Goal: Task Accomplishment & Management: Manage account settings

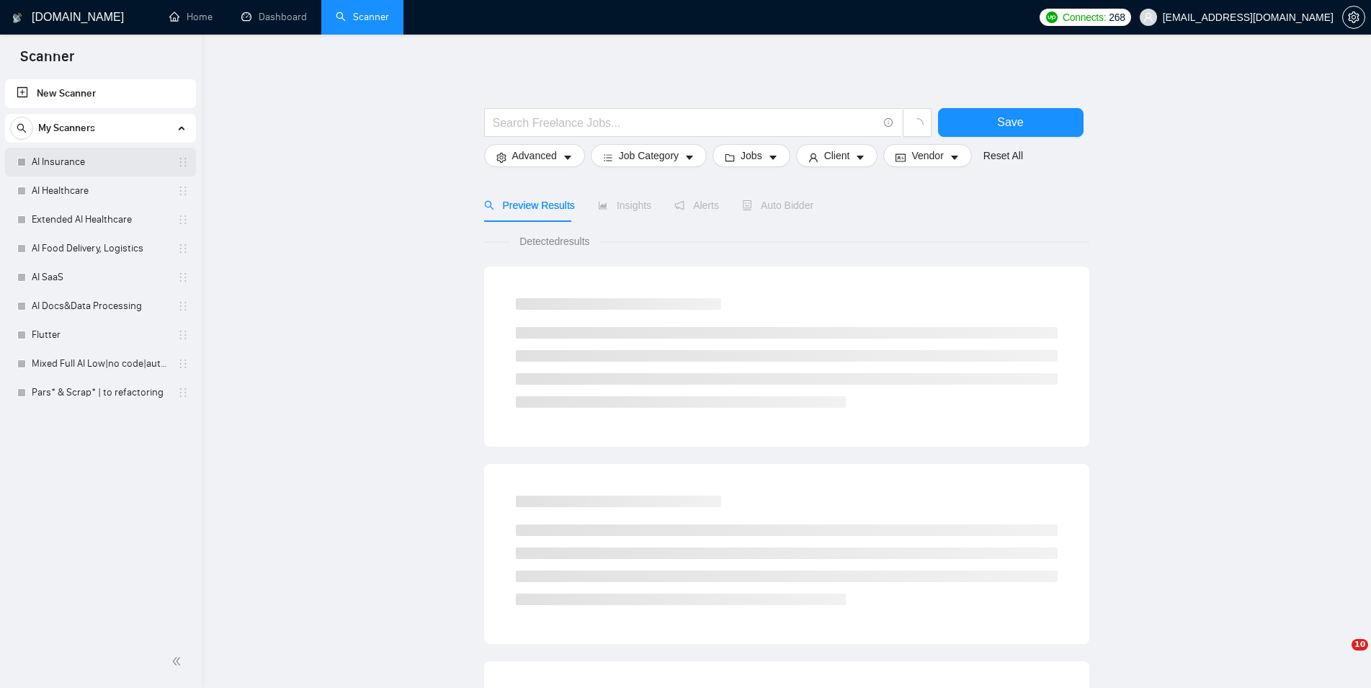
click at [80, 167] on link "AI Insurance" at bounding box center [100, 162] width 137 height 29
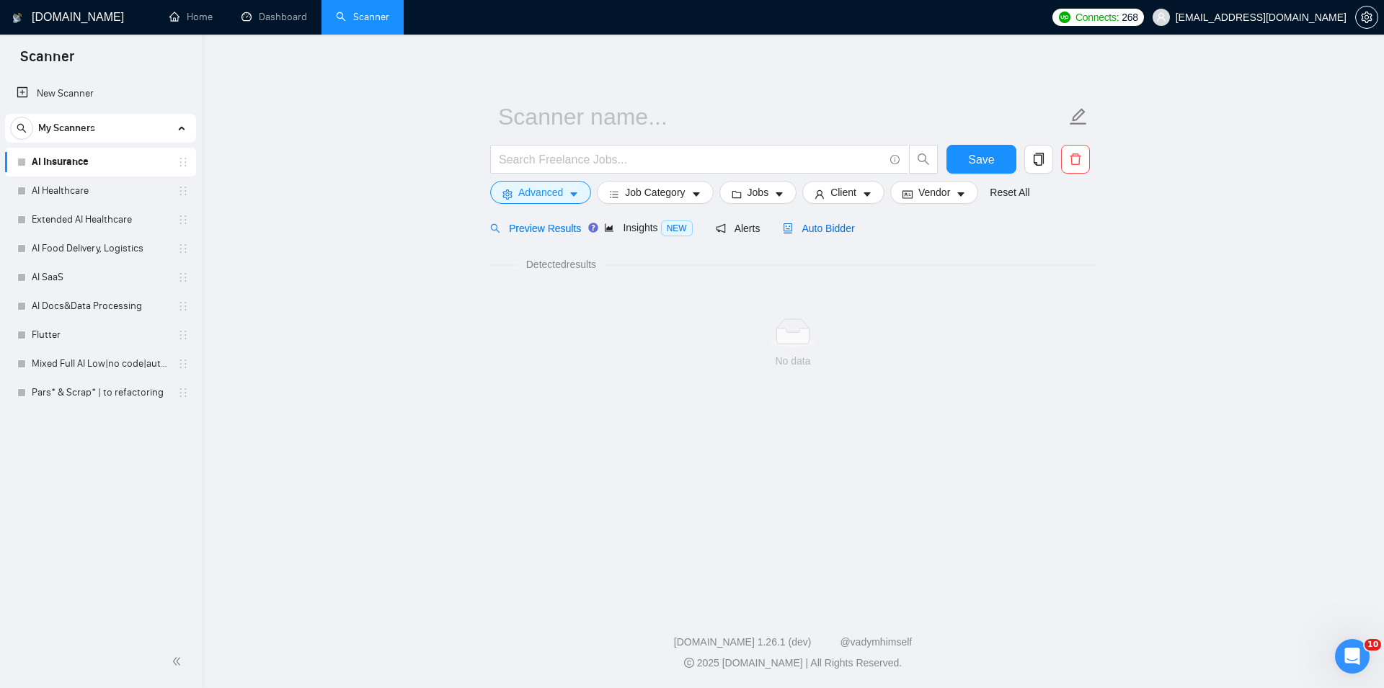
click at [806, 229] on span "Auto Bidder" at bounding box center [818, 229] width 71 height 12
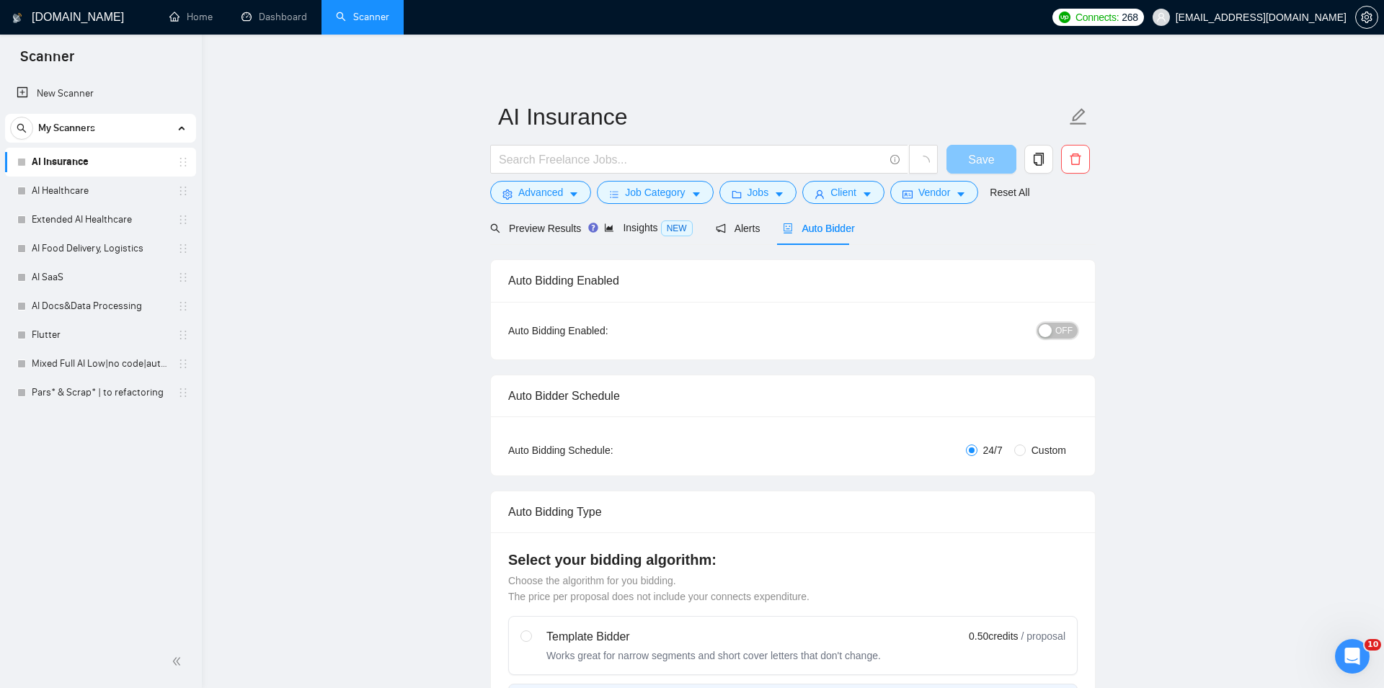
click at [1050, 331] on button "OFF" at bounding box center [1057, 331] width 40 height 16
click at [979, 160] on span "Save" at bounding box center [975, 160] width 26 height 18
click at [64, 184] on link "AI Healthcare" at bounding box center [100, 191] width 137 height 29
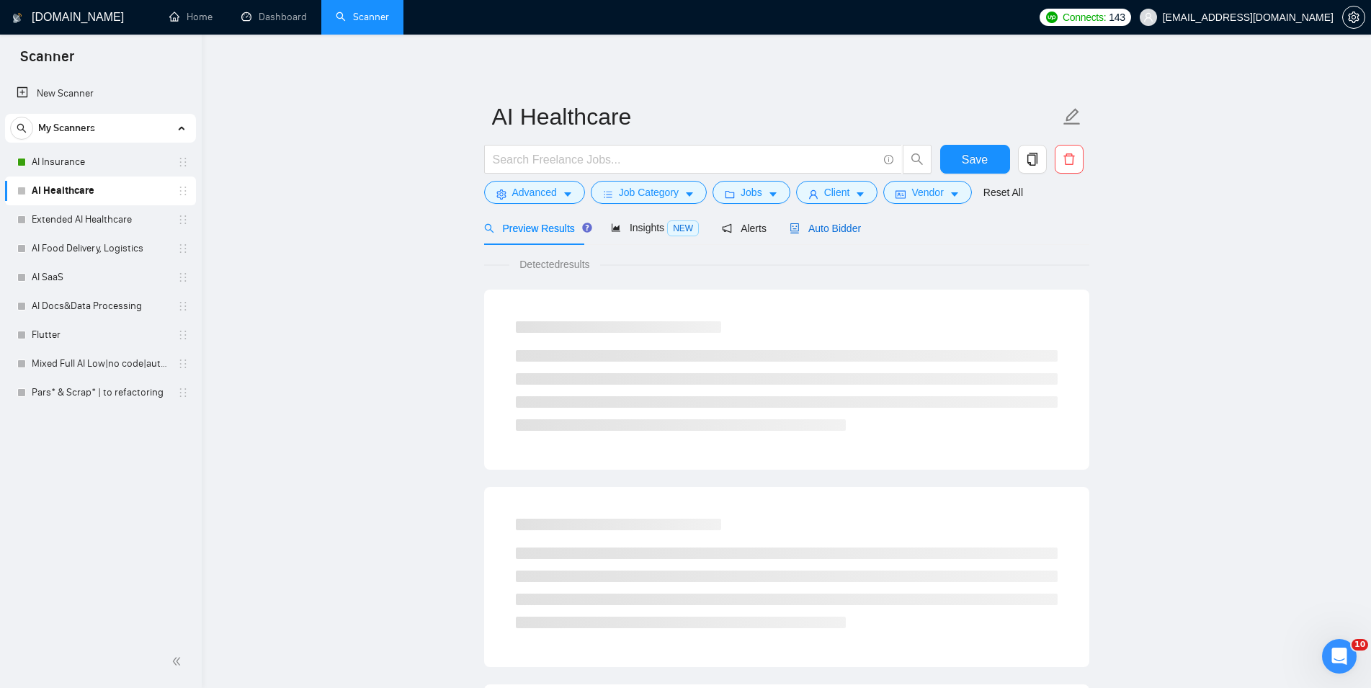
click at [834, 228] on span "Auto Bidder" at bounding box center [825, 229] width 71 height 12
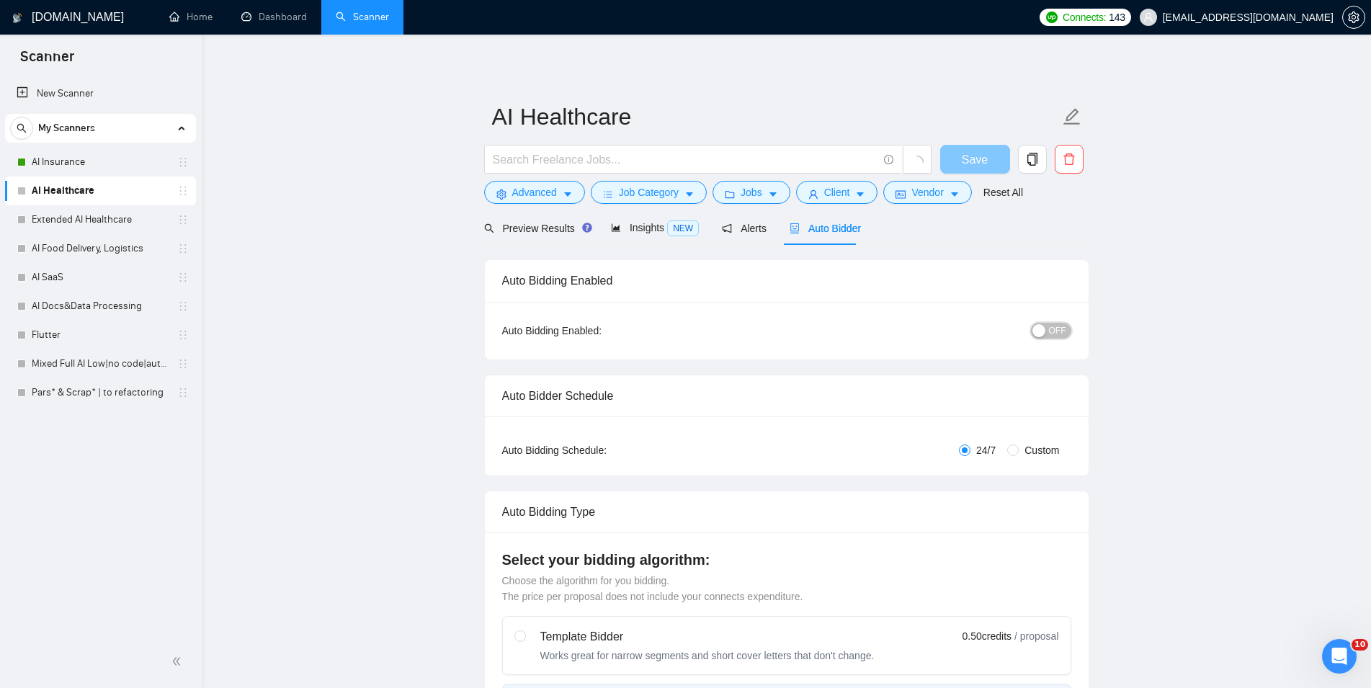
click at [1051, 332] on button "OFF" at bounding box center [1051, 331] width 40 height 16
checkbox input "true"
click at [967, 159] on button "Save" at bounding box center [975, 159] width 70 height 29
click at [967, 159] on span "Save" at bounding box center [975, 160] width 26 height 18
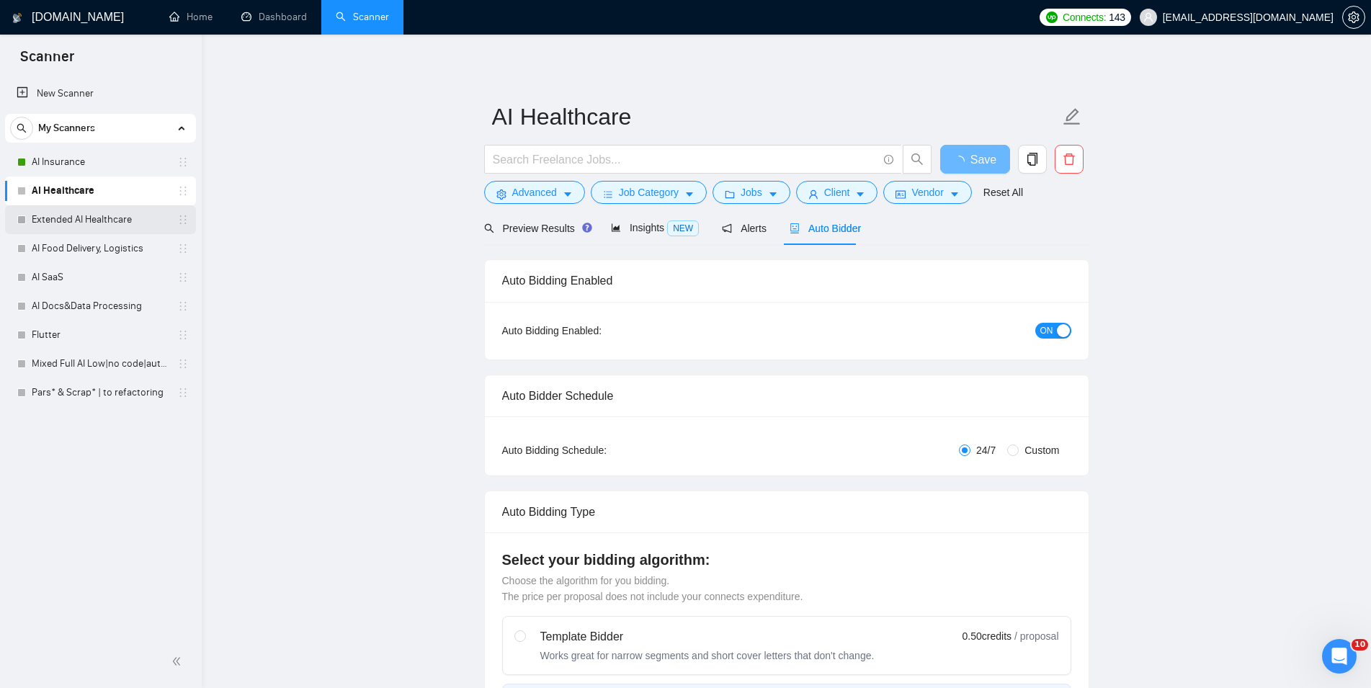
click at [57, 221] on link "Extended AI Healthcare" at bounding box center [100, 219] width 137 height 29
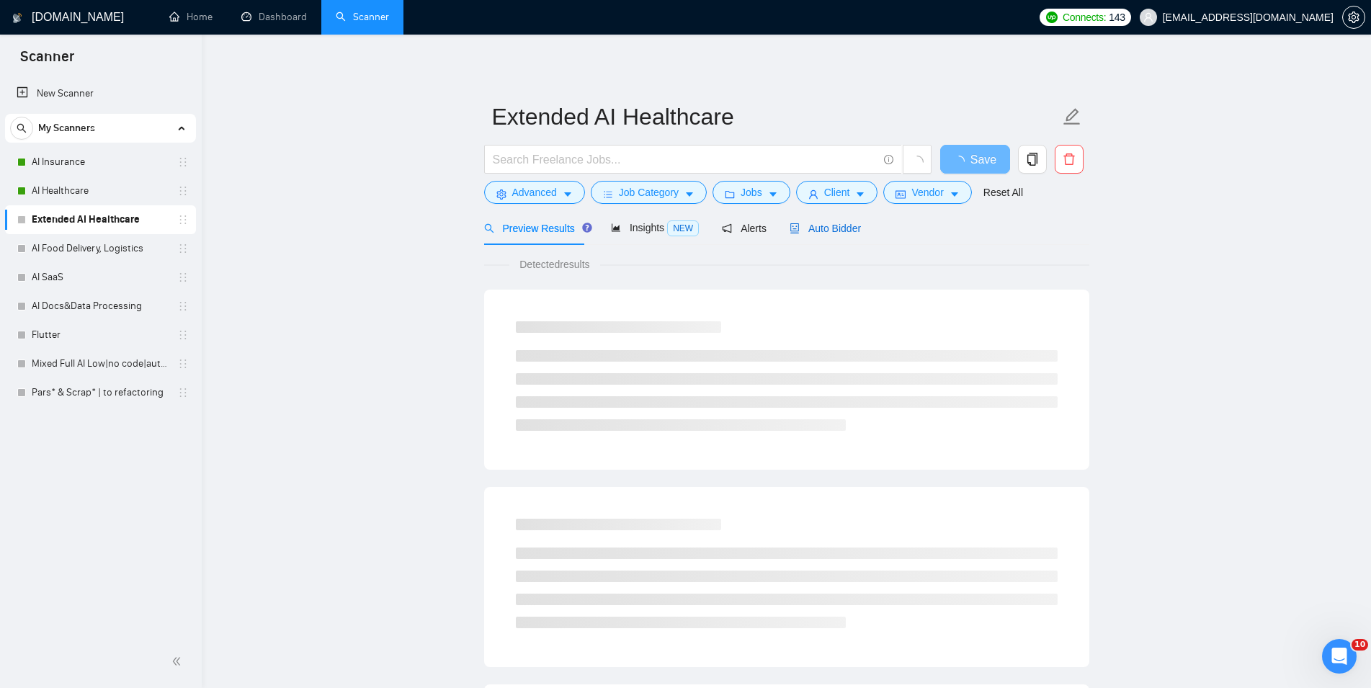
click at [831, 228] on span "Auto Bidder" at bounding box center [825, 229] width 71 height 12
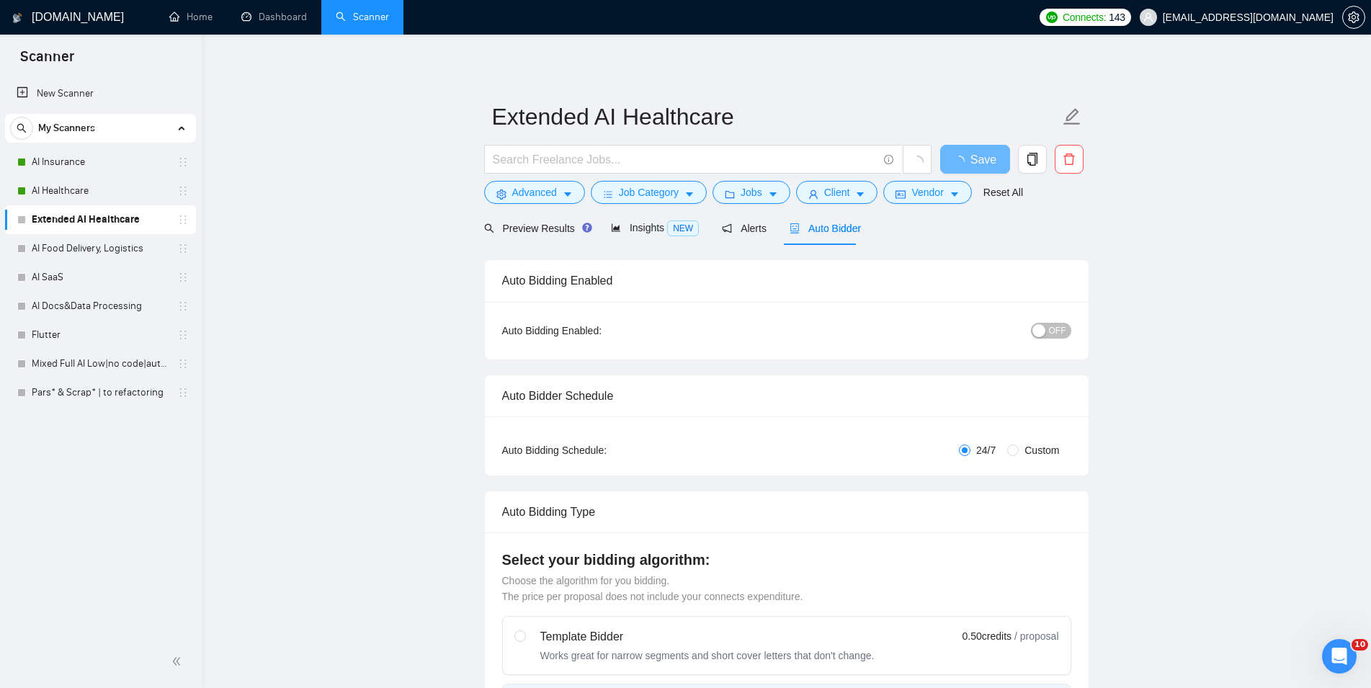
checkbox input "true"
click at [1046, 326] on div "button" at bounding box center [1039, 330] width 13 height 13
click at [992, 158] on button "Save" at bounding box center [975, 159] width 70 height 29
click at [104, 245] on link "AI Food Delivery, Logistics" at bounding box center [100, 248] width 137 height 29
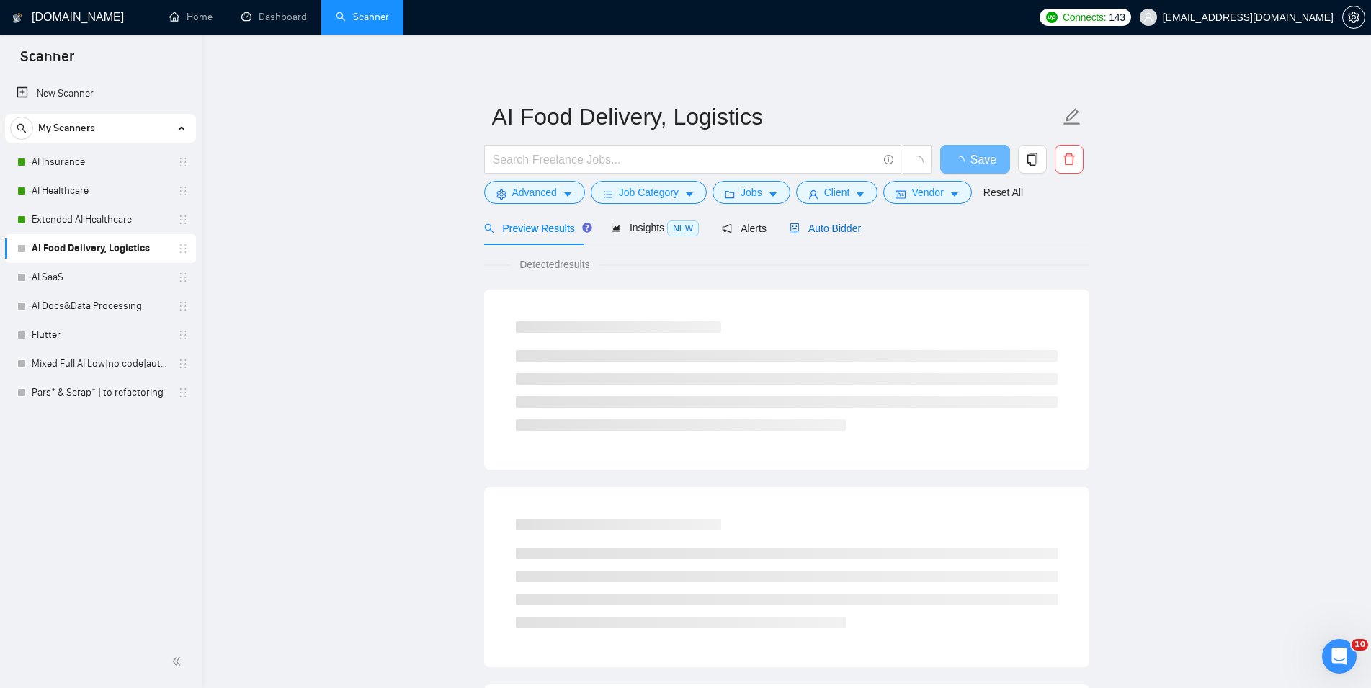
click at [821, 228] on span "Auto Bidder" at bounding box center [825, 229] width 71 height 12
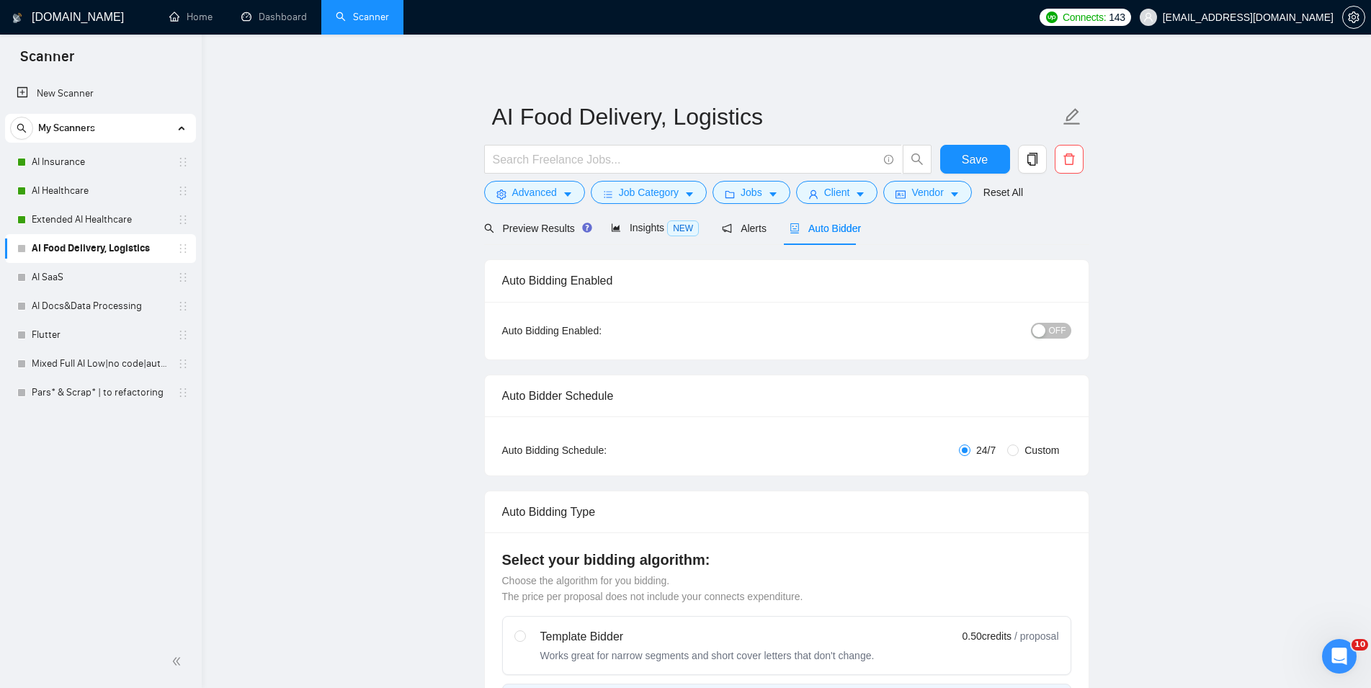
click at [1046, 330] on div "button" at bounding box center [1039, 330] width 13 height 13
click at [956, 160] on button "Save" at bounding box center [975, 159] width 70 height 29
click at [139, 276] on link "AI SaaS" at bounding box center [100, 277] width 137 height 29
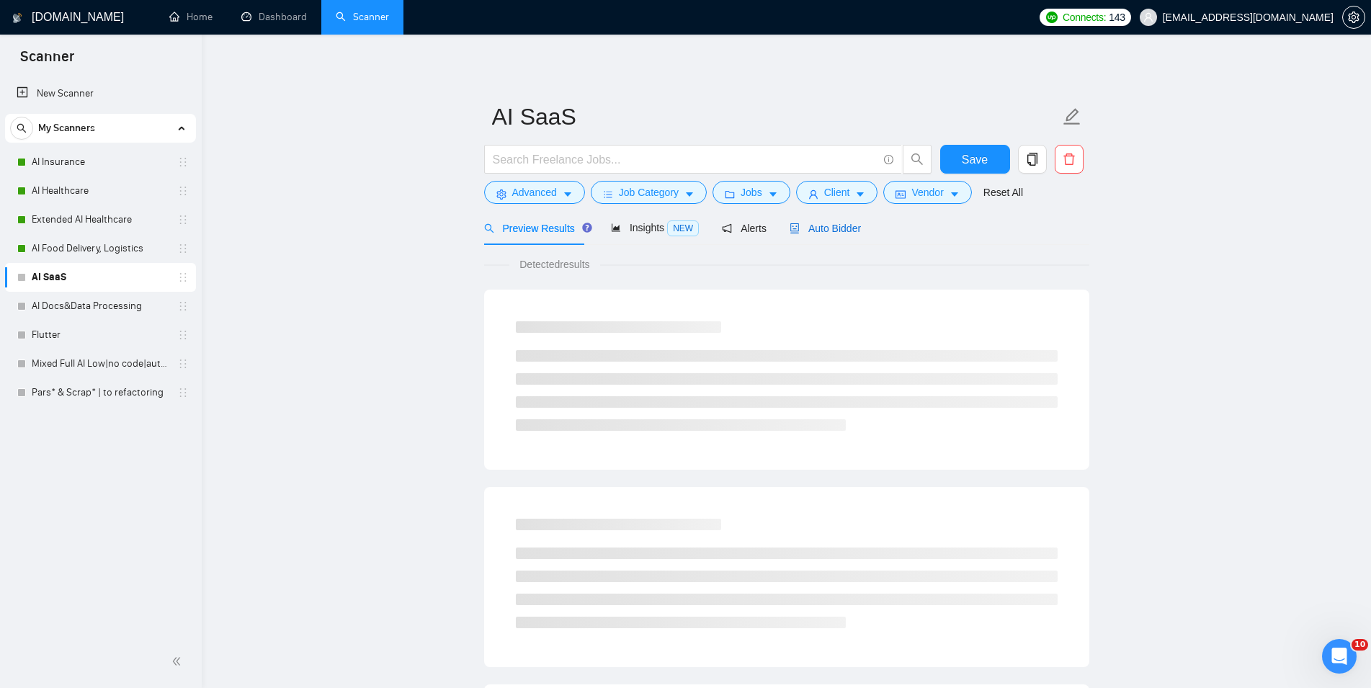
click at [829, 231] on span "Auto Bidder" at bounding box center [825, 229] width 71 height 12
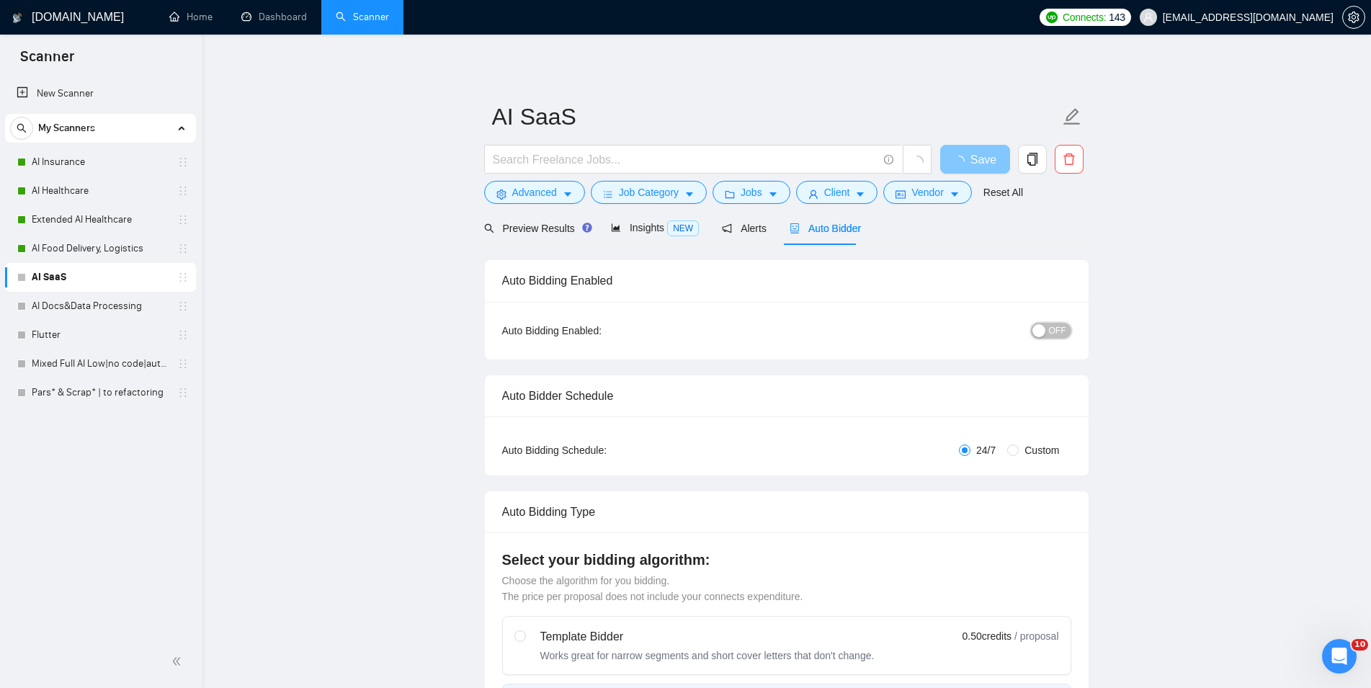
click at [1061, 333] on span "OFF" at bounding box center [1057, 331] width 17 height 16
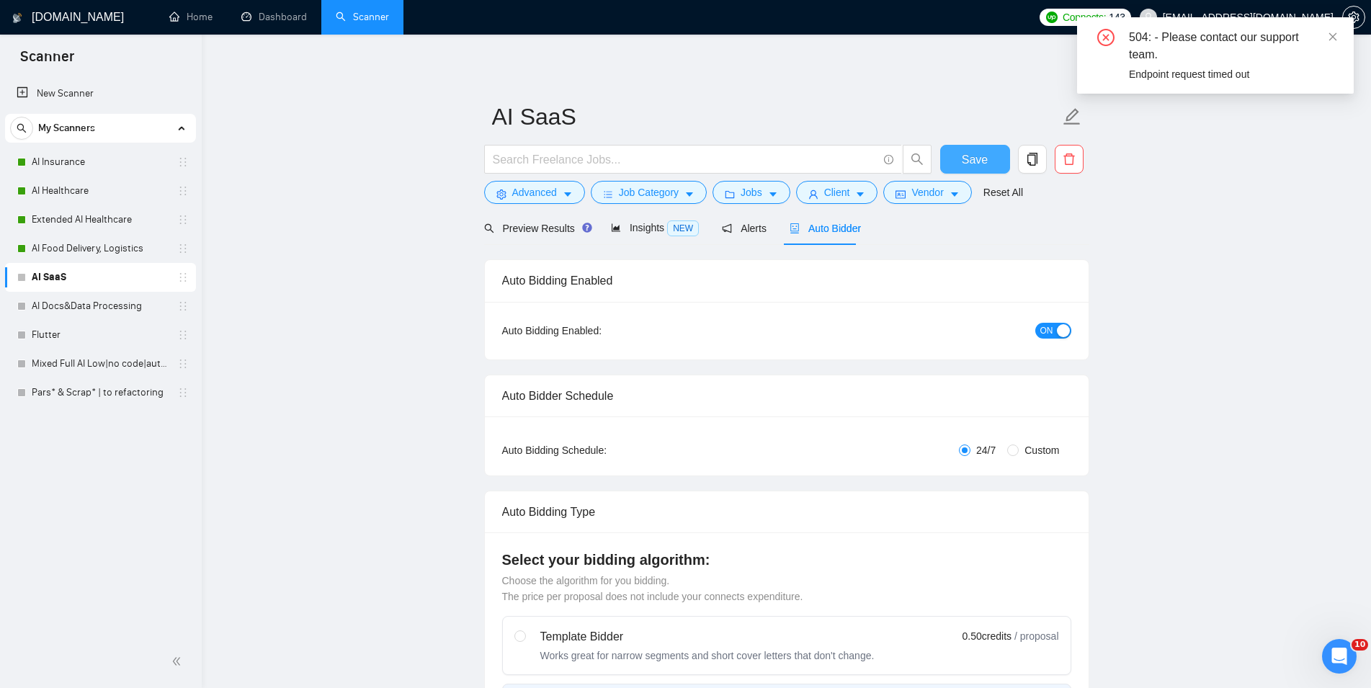
click at [950, 165] on button "Save" at bounding box center [975, 159] width 70 height 29
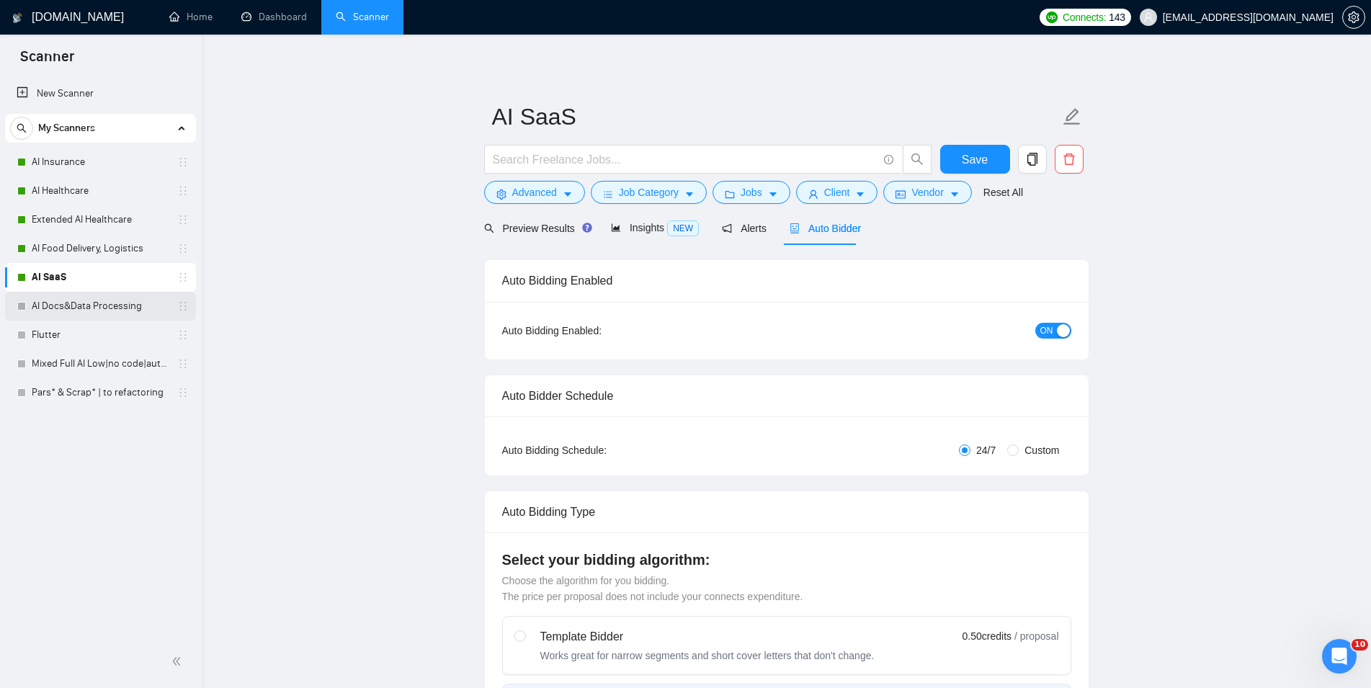
click at [86, 306] on link "AI Docs&Data Processing" at bounding box center [100, 306] width 137 height 29
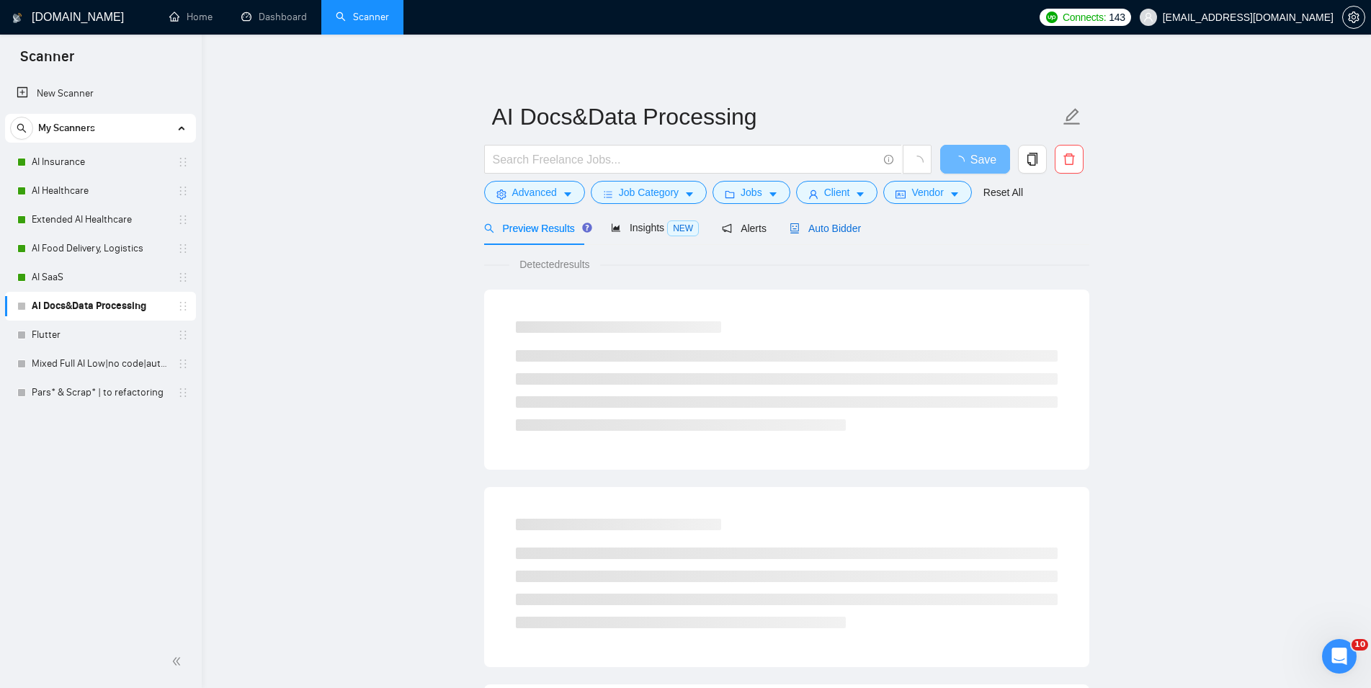
click at [837, 228] on span "Auto Bidder" at bounding box center [825, 229] width 71 height 12
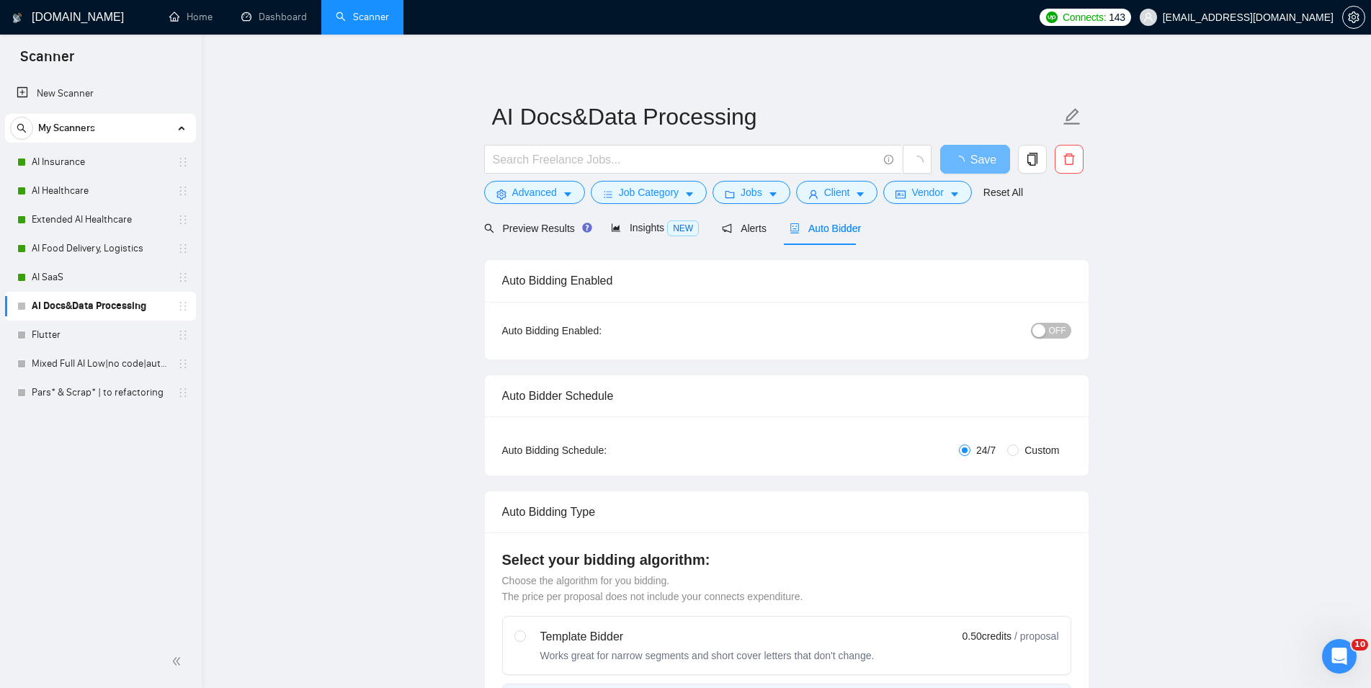
click at [1043, 336] on div "button" at bounding box center [1039, 330] width 13 height 13
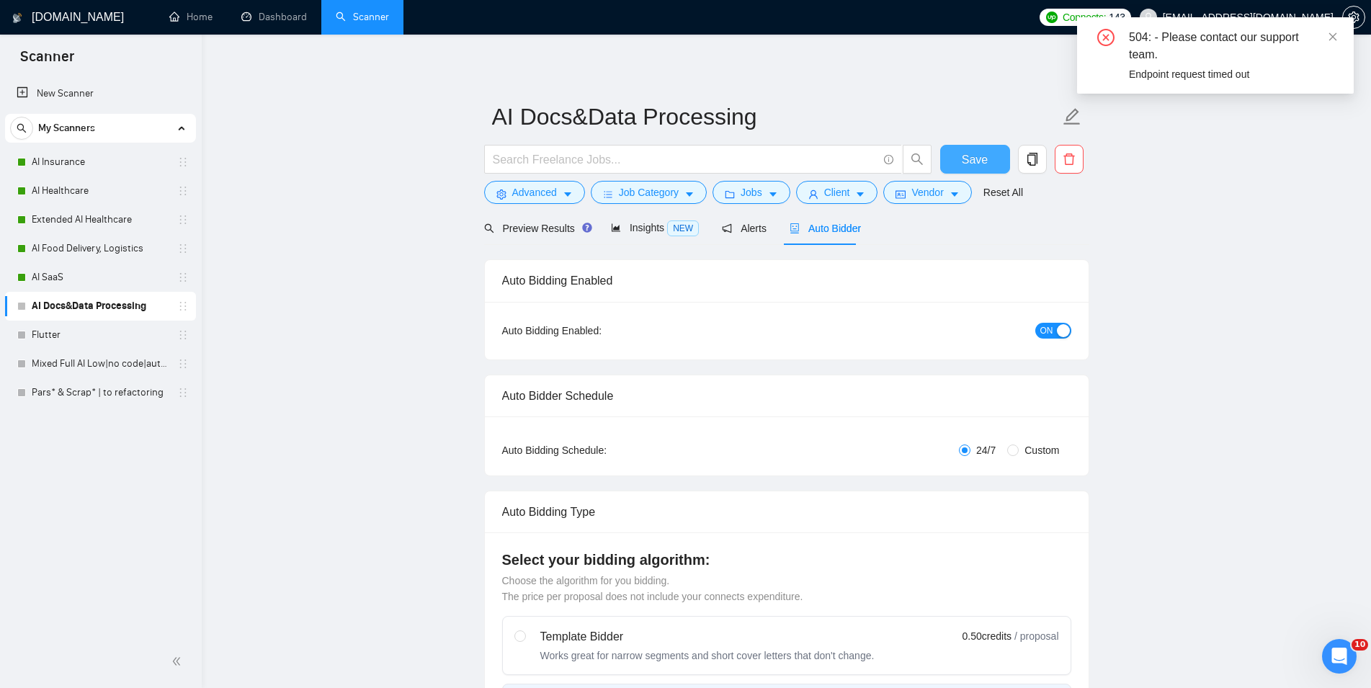
click at [987, 159] on button "Save" at bounding box center [975, 159] width 70 height 29
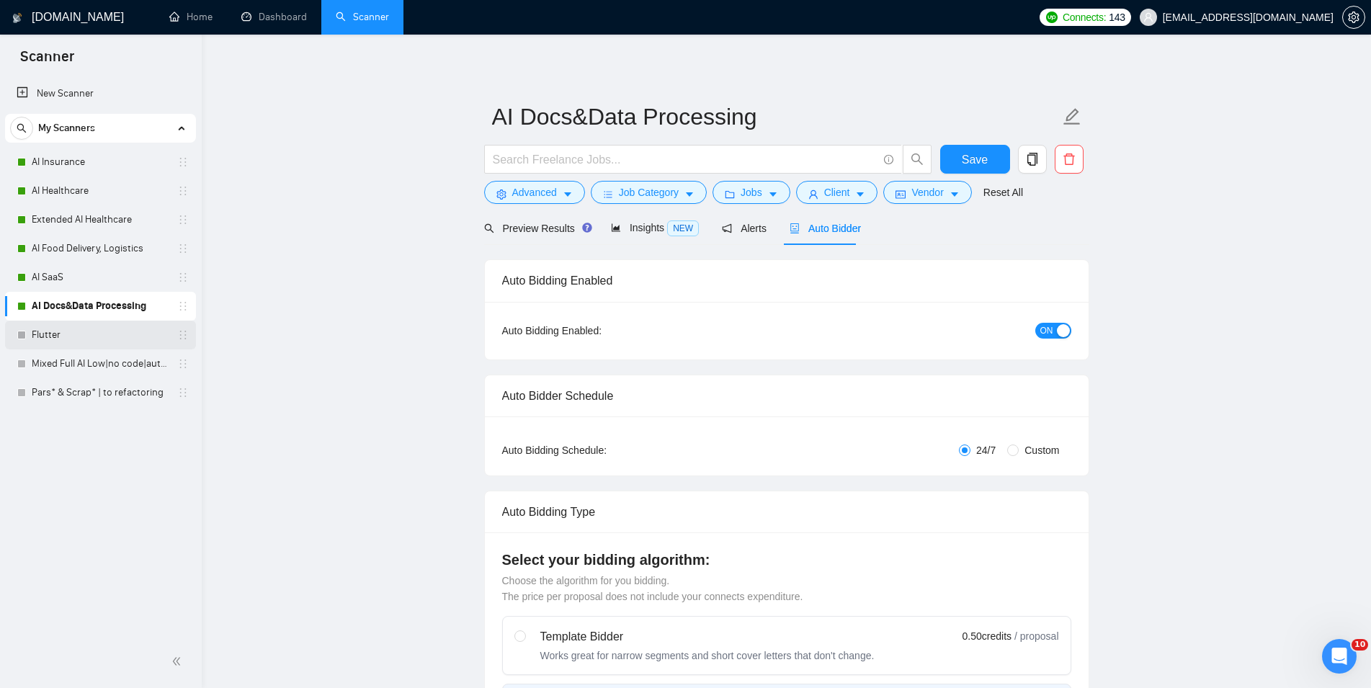
click at [62, 337] on link "Flutter" at bounding box center [100, 335] width 137 height 29
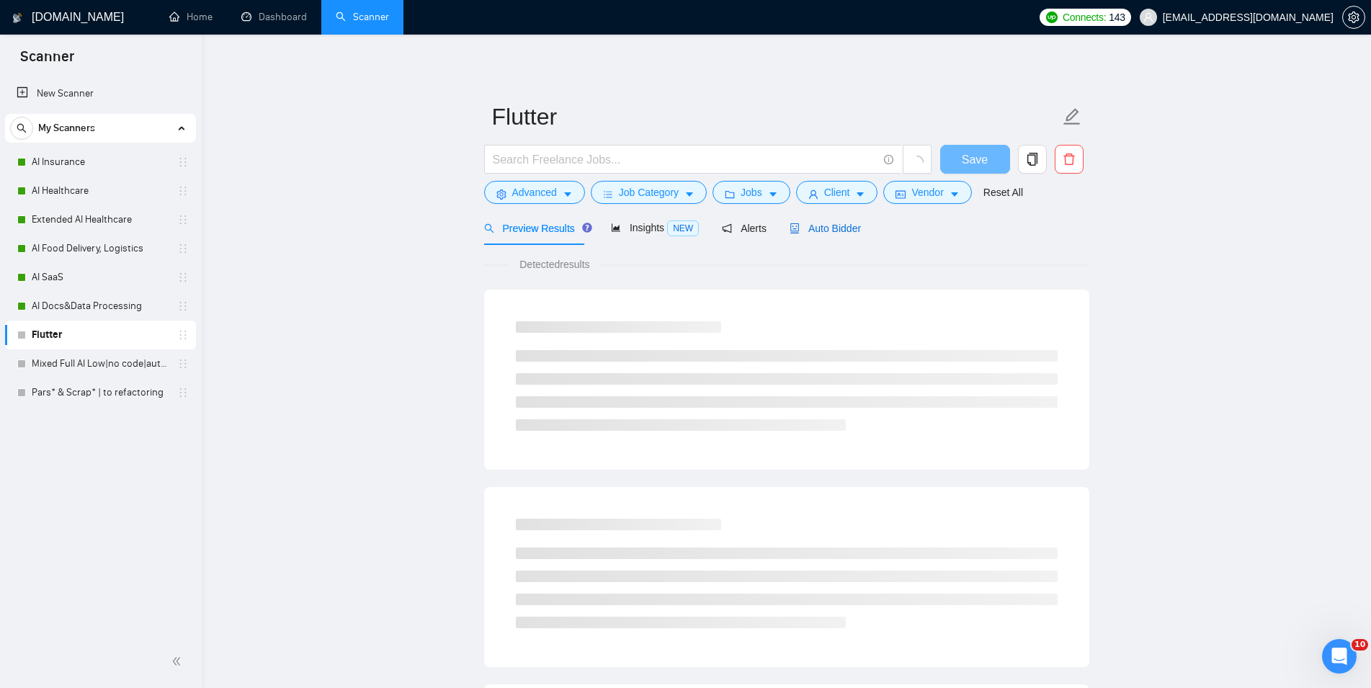
click at [821, 226] on span "Auto Bidder" at bounding box center [825, 229] width 71 height 12
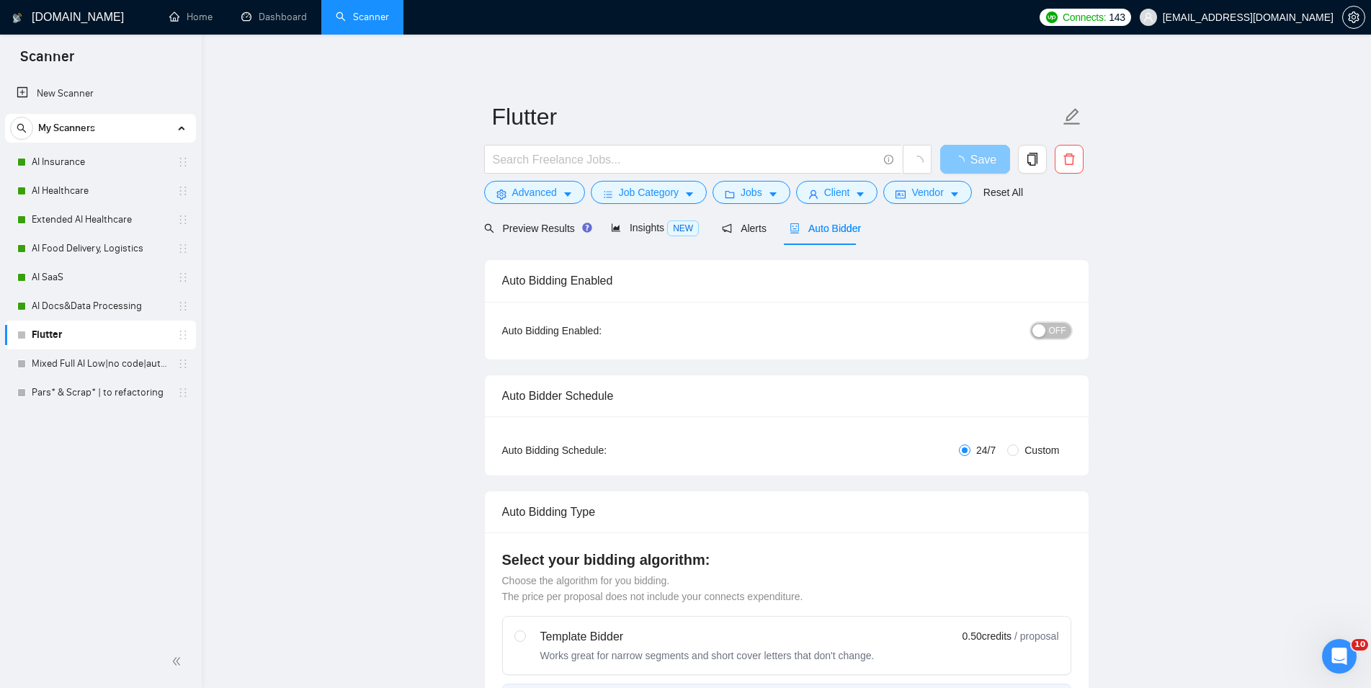
click at [1048, 334] on button "OFF" at bounding box center [1051, 331] width 40 height 16
click at [973, 168] on span "Save" at bounding box center [975, 160] width 26 height 18
click at [80, 370] on link "Mixed Full AI Low|no code|automations" at bounding box center [100, 363] width 137 height 29
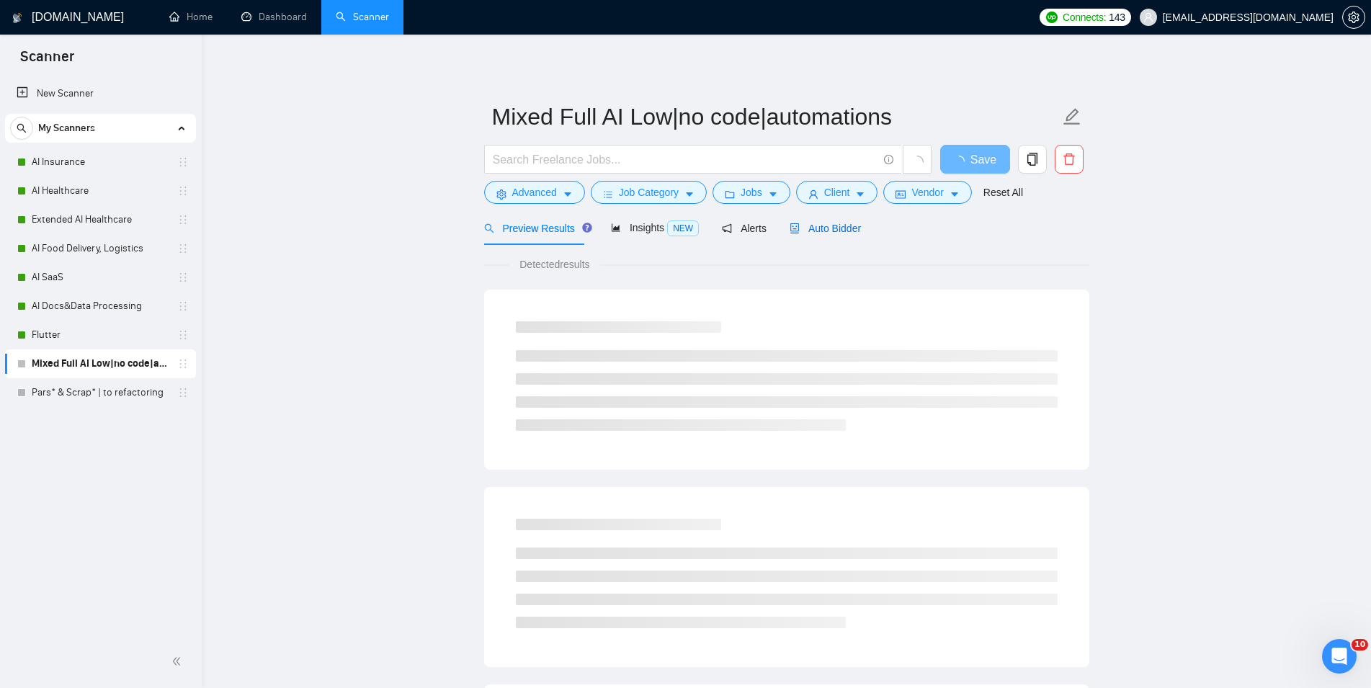
click at [834, 232] on span "Auto Bidder" at bounding box center [825, 229] width 71 height 12
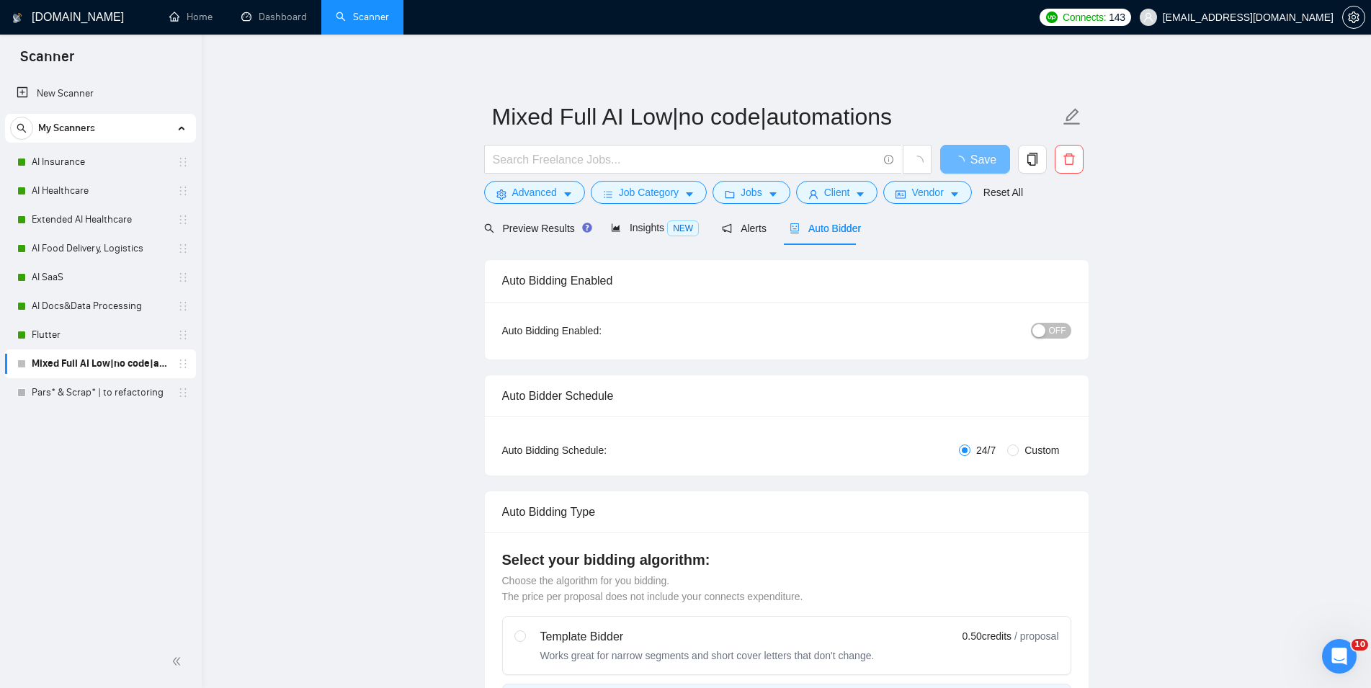
click at [1058, 330] on span "OFF" at bounding box center [1057, 331] width 17 height 16
checkbox input "true"
click at [979, 154] on span "Save" at bounding box center [975, 160] width 26 height 18
click at [129, 387] on link "Pars* & Scrap* | to refactoring" at bounding box center [100, 392] width 137 height 29
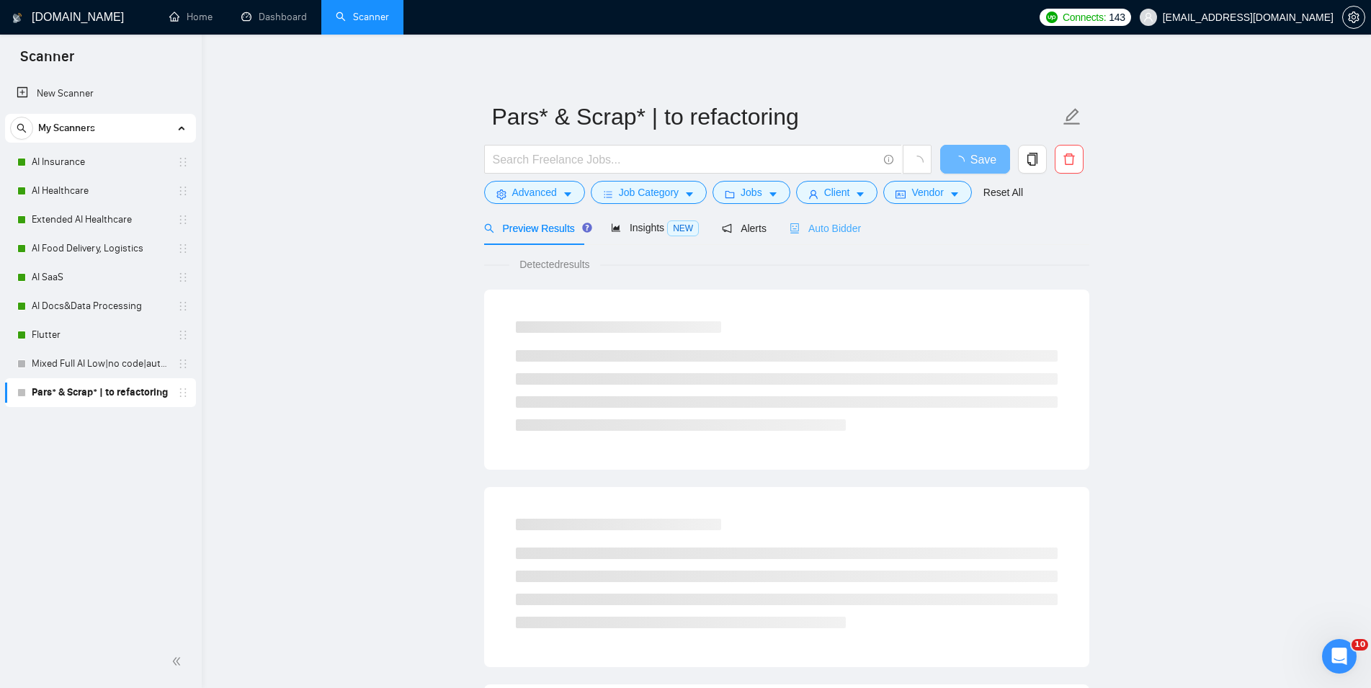
click at [822, 216] on div "Auto Bidder" at bounding box center [825, 228] width 71 height 34
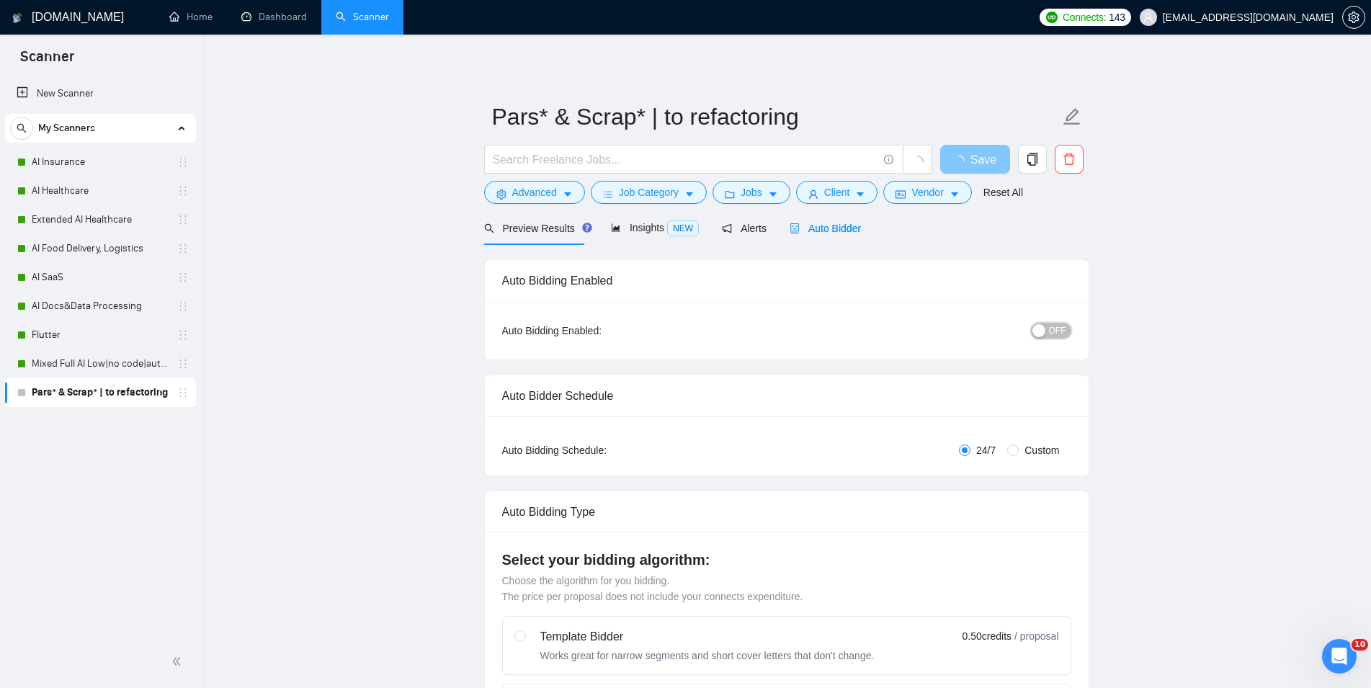
click at [1062, 330] on span "OFF" at bounding box center [1057, 331] width 17 height 16
click at [985, 164] on span "Save" at bounding box center [975, 160] width 26 height 18
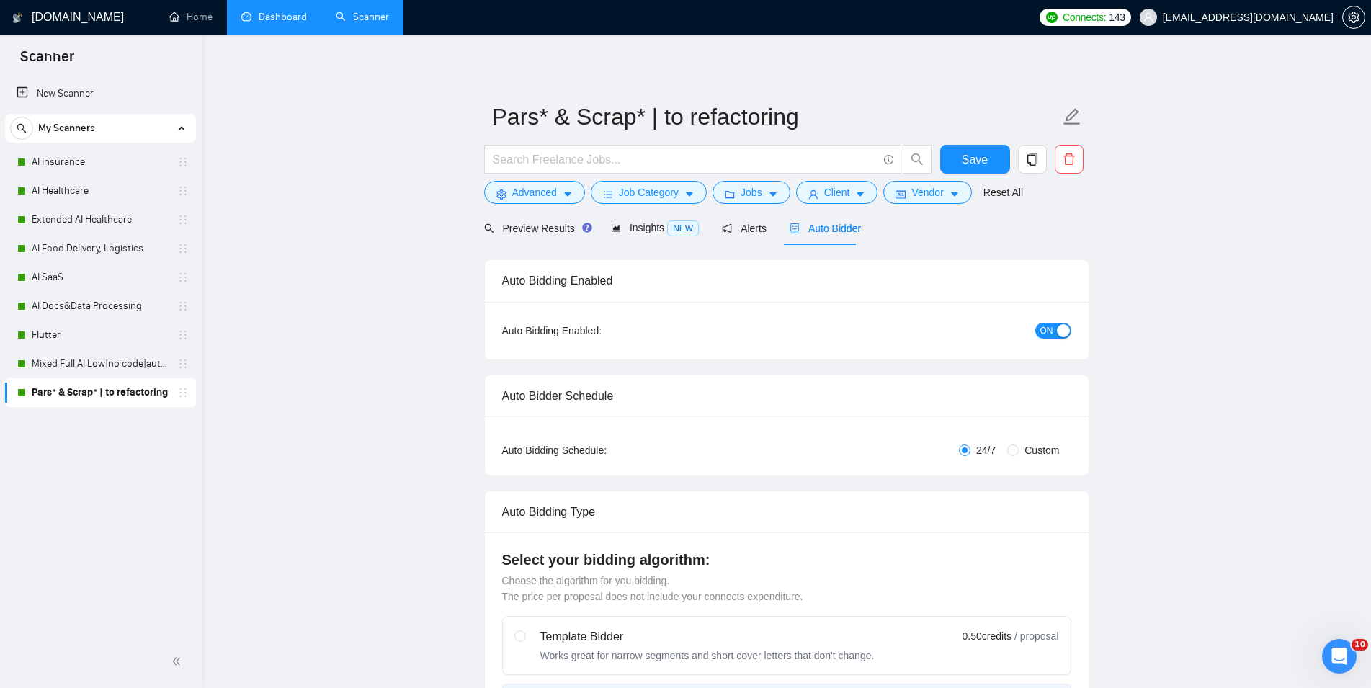
click at [285, 21] on link "Dashboard" at bounding box center [274, 17] width 66 height 12
